Goal: Task Accomplishment & Management: Use online tool/utility

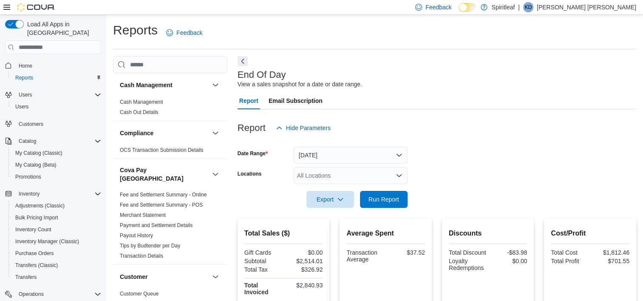
scroll to position [255, 0]
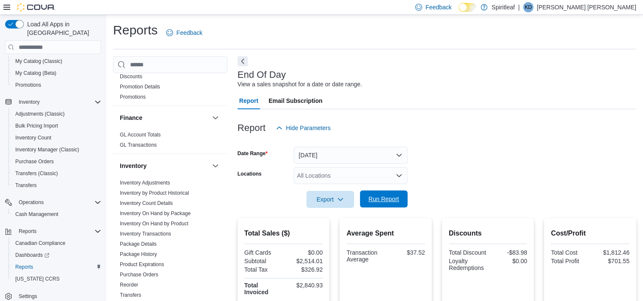
click at [384, 200] on span "Run Report" at bounding box center [384, 199] width 31 height 9
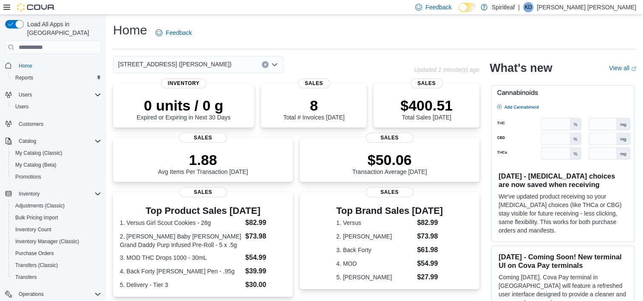
scroll to position [92, 0]
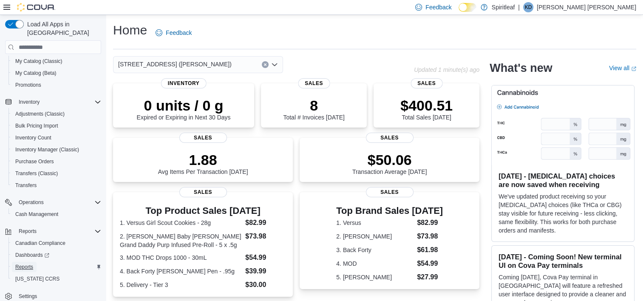
click at [21, 264] on span "Reports" at bounding box center [24, 267] width 18 height 7
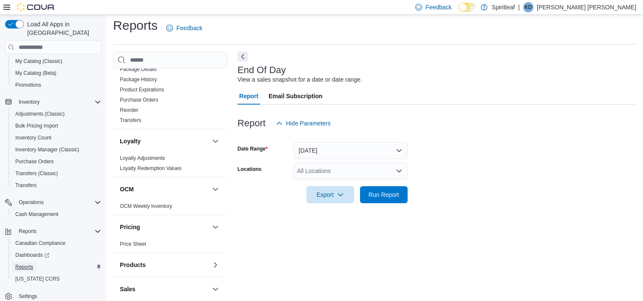
scroll to position [553, 0]
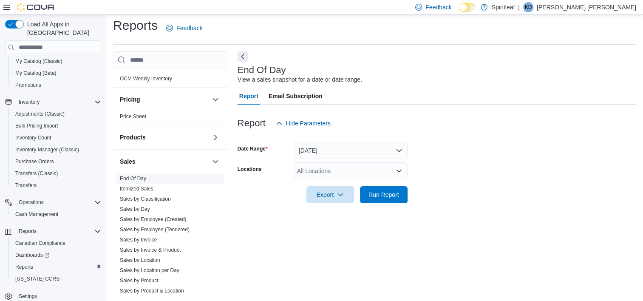
click at [131, 176] on link "End Of Day" at bounding box center [133, 179] width 26 height 6
click at [129, 176] on link "End Of Day" at bounding box center [133, 179] width 26 height 6
click at [377, 198] on span "Run Report" at bounding box center [384, 194] width 31 height 9
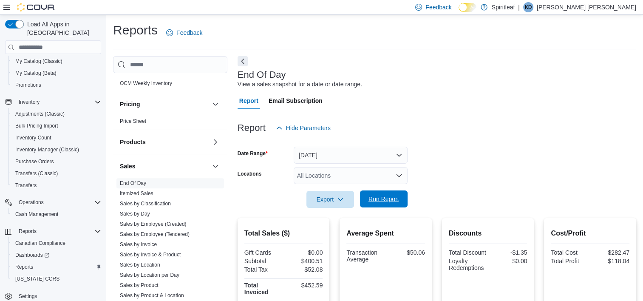
click at [381, 201] on span "Run Report" at bounding box center [384, 199] width 31 height 9
click at [380, 199] on span "Run Report" at bounding box center [384, 199] width 31 height 9
click at [387, 199] on span "Run Report" at bounding box center [384, 199] width 31 height 9
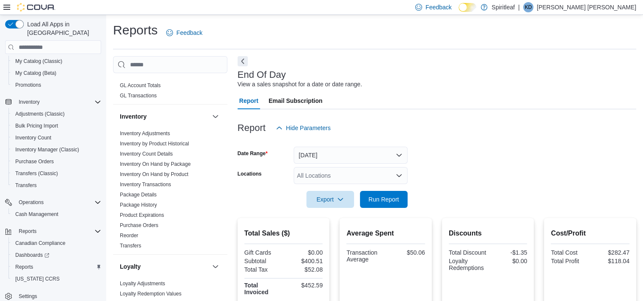
scroll to position [298, 0]
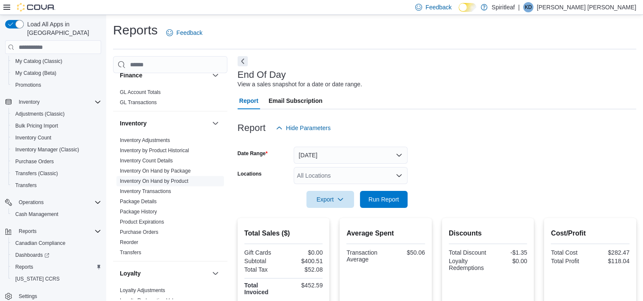
click at [147, 178] on link "Inventory On Hand by Product" at bounding box center [154, 181] width 68 height 6
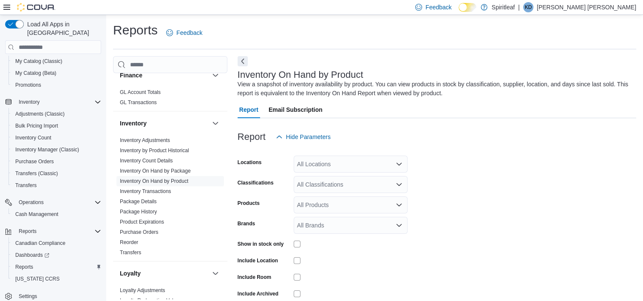
scroll to position [28, 0]
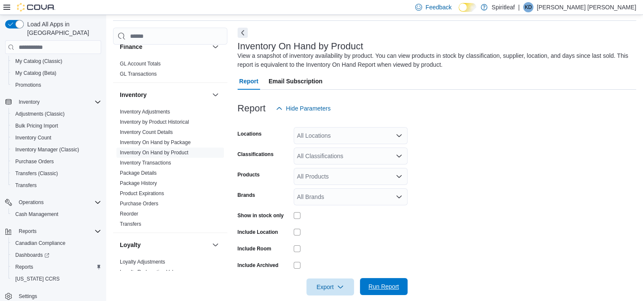
click at [384, 284] on span "Run Report" at bounding box center [384, 286] width 31 height 9
click at [378, 287] on span "Run Report" at bounding box center [384, 286] width 31 height 9
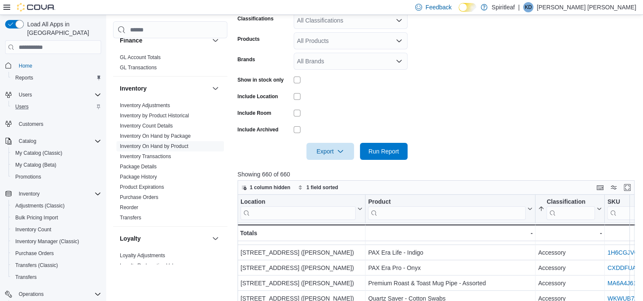
scroll to position [36, 0]
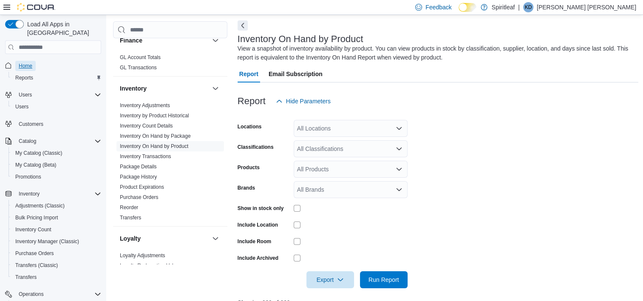
click at [29, 63] on span "Home" at bounding box center [26, 66] width 14 height 7
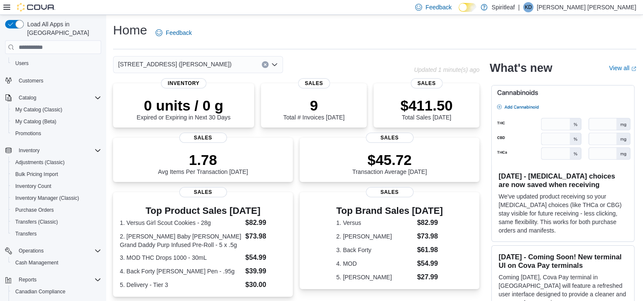
scroll to position [92, 0]
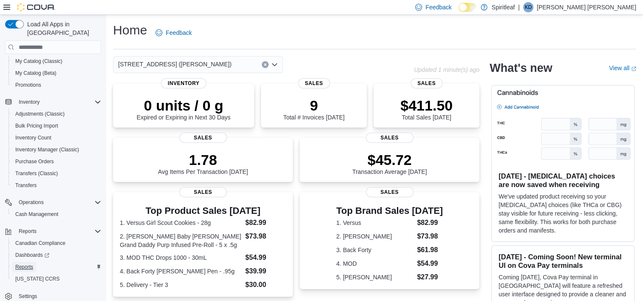
click at [26, 264] on span "Reports" at bounding box center [24, 267] width 18 height 7
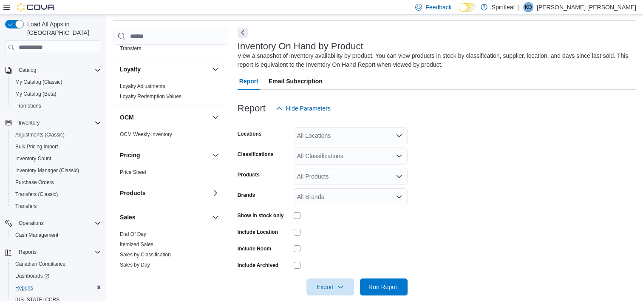
scroll to position [553, 0]
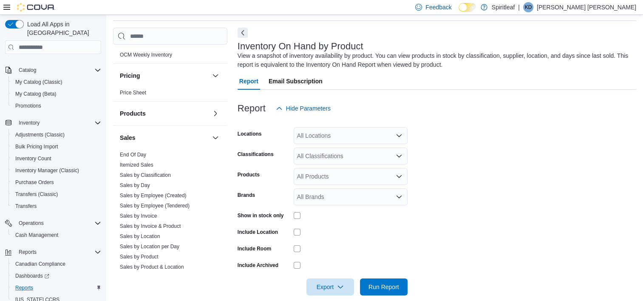
click at [132, 141] on div "Sales" at bounding box center [170, 138] width 114 height 24
click at [132, 152] on link "End Of Day" at bounding box center [133, 155] width 26 height 6
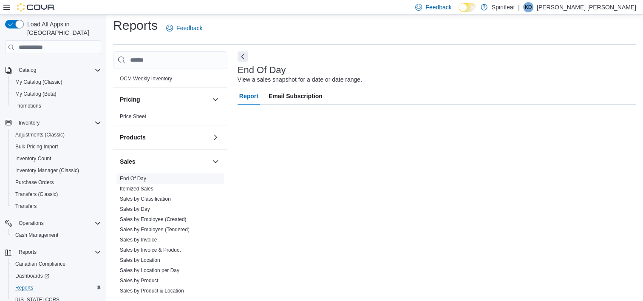
scroll to position [5, 0]
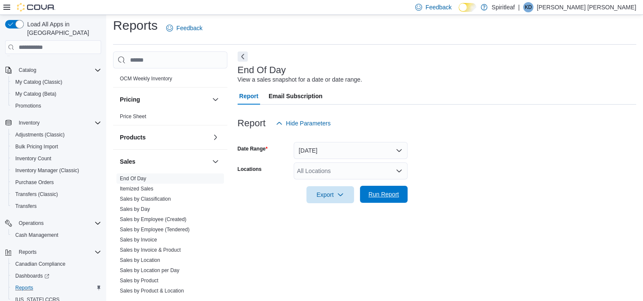
click at [379, 195] on span "Run Report" at bounding box center [384, 194] width 31 height 9
